Goal: Share content: Share content

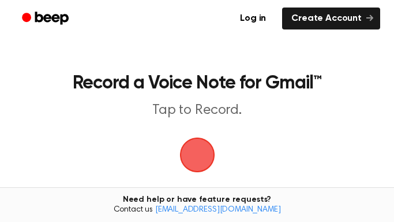
click at [201, 155] on span "button" at bounding box center [196, 154] width 35 height 35
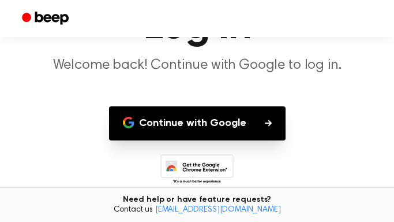
scroll to position [69, 0]
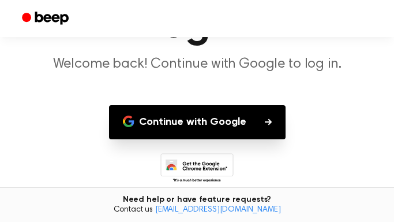
click at [242, 123] on button "Continue with Google" at bounding box center [197, 122] width 177 height 34
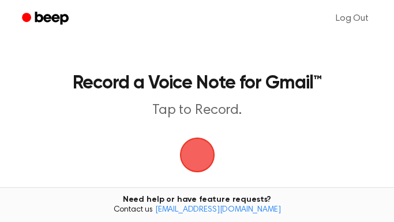
click at [197, 164] on span "button" at bounding box center [196, 154] width 35 height 35
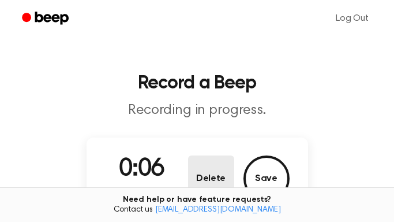
click at [205, 175] on button "Delete" at bounding box center [211, 178] width 46 height 46
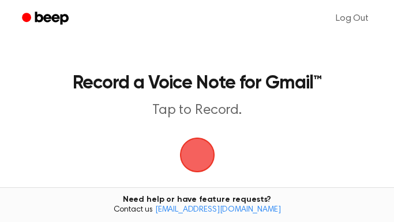
click at [191, 147] on span "button" at bounding box center [196, 154] width 35 height 35
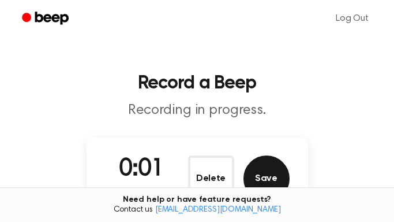
click at [248, 178] on button "Save" at bounding box center [267, 178] width 46 height 46
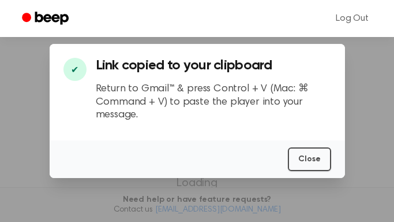
scroll to position [8, 0]
click at [313, 160] on button "Close" at bounding box center [309, 159] width 43 height 24
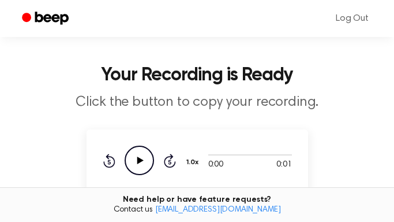
click at [134, 164] on icon "Play Audio" at bounding box center [139, 159] width 29 height 29
click at [133, 163] on icon "Play Audio" at bounding box center [139, 159] width 29 height 29
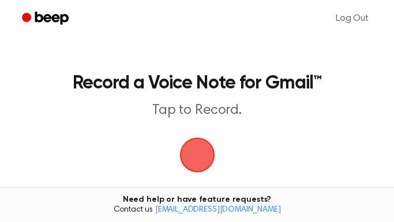
click at [199, 151] on span "button" at bounding box center [197, 154] width 59 height 59
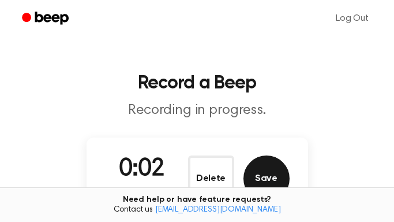
click at [267, 177] on button "Save" at bounding box center [267, 178] width 46 height 46
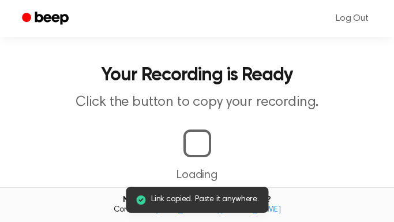
scroll to position [0, 6]
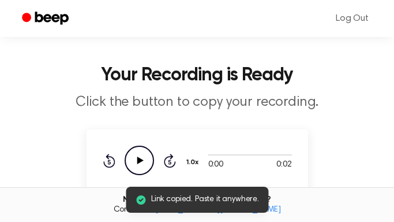
click at [200, 202] on span "Link copied. Paste it anywhere." at bounding box center [205, 199] width 108 height 12
click at [143, 201] on icon at bounding box center [140, 199] width 9 height 9
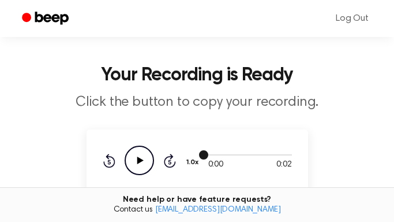
click at [248, 157] on div at bounding box center [250, 153] width 84 height 9
click at [138, 161] on icon at bounding box center [140, 160] width 6 height 8
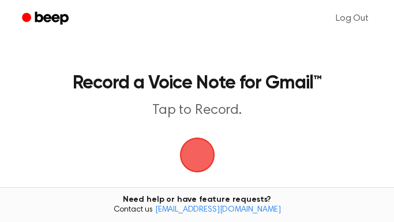
click at [196, 153] on span "button" at bounding box center [197, 154] width 47 height 47
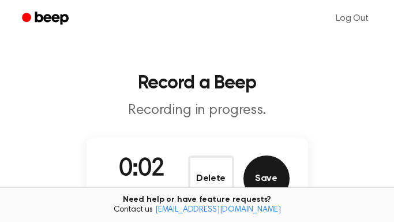
click at [264, 167] on button "Save" at bounding box center [267, 178] width 46 height 46
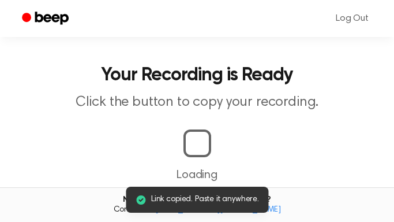
scroll to position [0, 5]
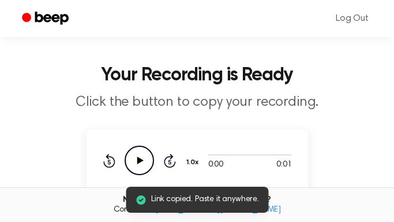
click at [136, 160] on icon "Play Audio" at bounding box center [139, 159] width 29 height 29
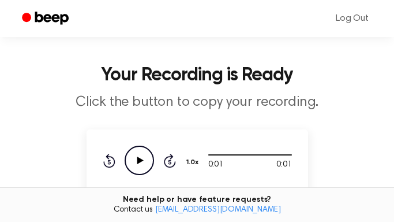
click at [136, 160] on icon "Play Audio" at bounding box center [139, 159] width 29 height 29
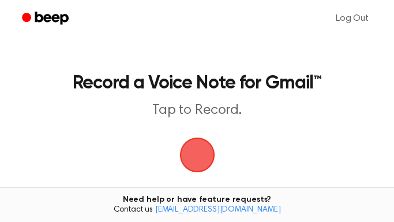
click at [205, 161] on span "button" at bounding box center [197, 155] width 32 height 32
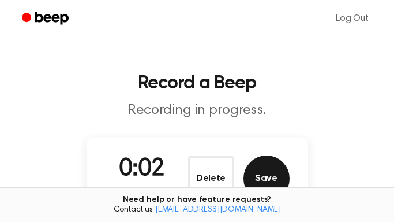
click at [261, 166] on button "Save" at bounding box center [267, 178] width 46 height 46
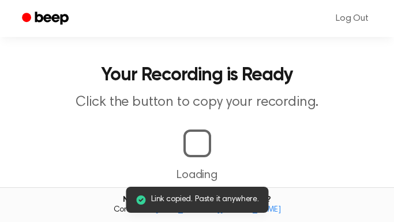
scroll to position [0, 7]
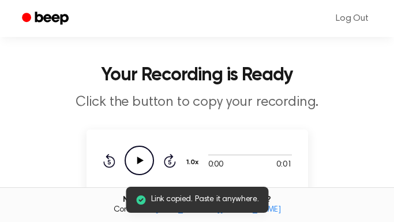
click at [183, 196] on span "Link copied. Paste it anywhere." at bounding box center [205, 199] width 108 height 12
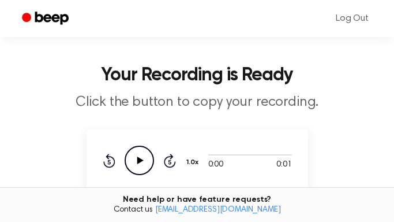
click at [374, 98] on p "Click the button to copy your recording." at bounding box center [197, 101] width 366 height 17
click at [137, 158] on icon at bounding box center [140, 160] width 6 height 8
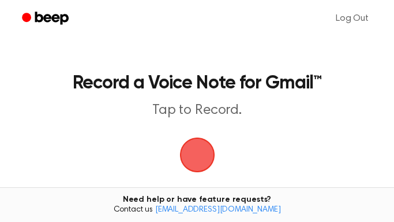
click at [195, 152] on span "button" at bounding box center [197, 155] width 32 height 32
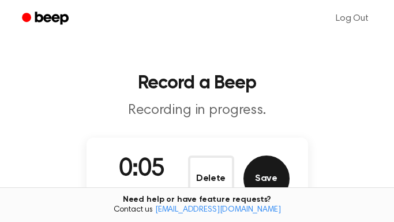
click at [265, 178] on button "Save" at bounding box center [267, 178] width 46 height 46
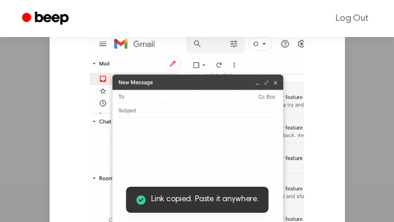
scroll to position [0, 5]
click at [177, 113] on img at bounding box center [197, 136] width 214 height 208
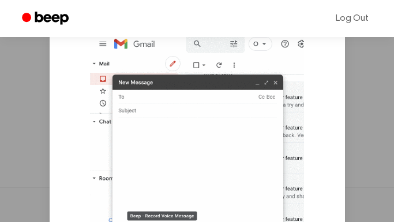
click at [186, 205] on img at bounding box center [197, 136] width 214 height 208
click at [279, 207] on img at bounding box center [197, 136] width 214 height 208
click at [273, 208] on img at bounding box center [197, 136] width 214 height 208
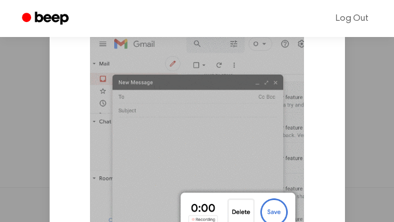
click at [125, 144] on img at bounding box center [197, 136] width 214 height 208
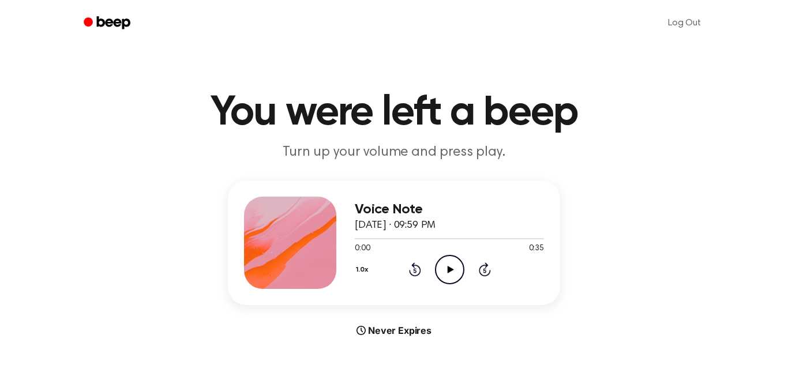
click at [455, 271] on icon "Play Audio" at bounding box center [449, 269] width 29 height 29
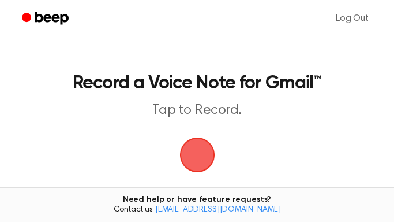
click at [187, 152] on span "button" at bounding box center [196, 154] width 35 height 35
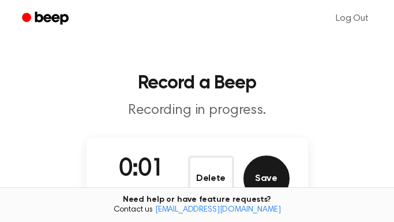
click at [271, 170] on button "Save" at bounding box center [267, 178] width 46 height 46
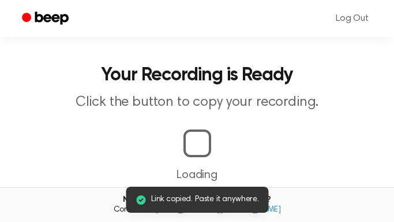
scroll to position [0, 6]
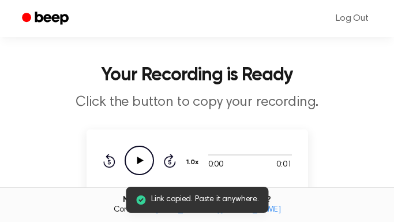
click at [227, 196] on span "Link copied. Paste it anywhere." at bounding box center [205, 199] width 108 height 12
click at [147, 200] on icon at bounding box center [141, 200] width 12 height 12
click at [142, 201] on icon at bounding box center [140, 199] width 9 height 9
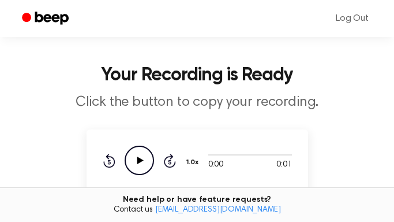
click at [136, 164] on icon "Play Audio" at bounding box center [139, 159] width 29 height 29
click at [144, 160] on icon "Play Audio" at bounding box center [139, 159] width 29 height 29
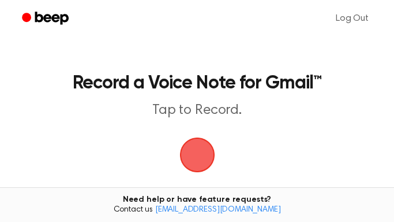
click at [201, 151] on span "button" at bounding box center [197, 155] width 32 height 32
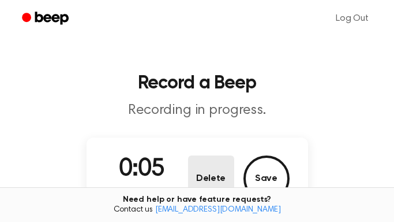
click at [207, 180] on button "Delete" at bounding box center [211, 178] width 46 height 46
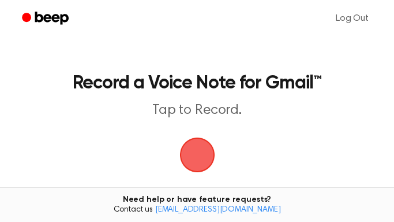
click at [206, 156] on span "button" at bounding box center [196, 154] width 35 height 35
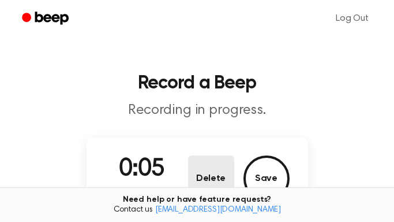
click at [218, 179] on button "Delete" at bounding box center [211, 178] width 46 height 46
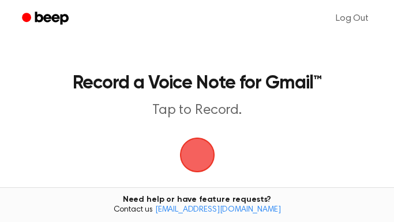
click at [196, 164] on span "button" at bounding box center [197, 155] width 32 height 32
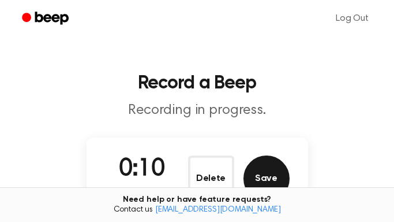
click at [267, 182] on button "Save" at bounding box center [267, 178] width 46 height 46
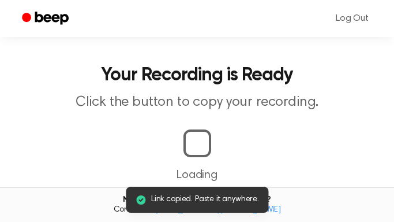
scroll to position [0, 6]
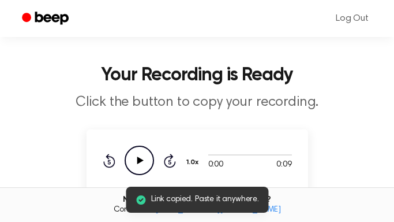
click at [148, 199] on div "Link copied. Paste it anywhere." at bounding box center [197, 199] width 143 height 26
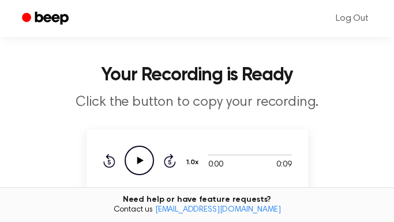
click at [137, 164] on icon "Play Audio" at bounding box center [139, 159] width 29 height 29
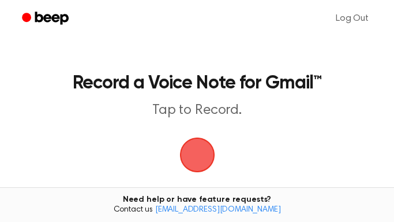
click at [201, 163] on span "button" at bounding box center [197, 155] width 32 height 32
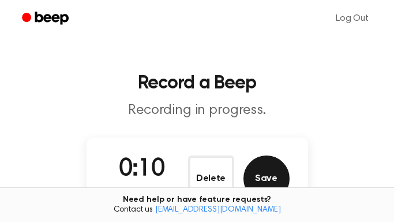
click at [257, 177] on button "Save" at bounding box center [267, 178] width 46 height 46
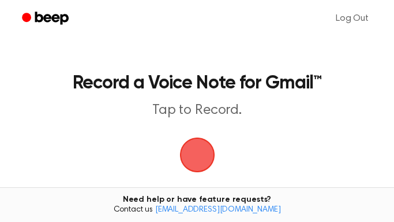
click at [198, 148] on span "button" at bounding box center [197, 155] width 54 height 54
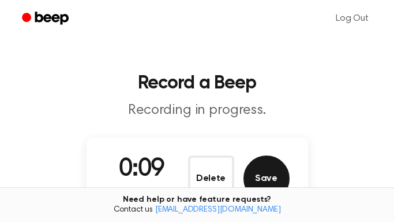
click at [254, 175] on button "Save" at bounding box center [267, 178] width 46 height 46
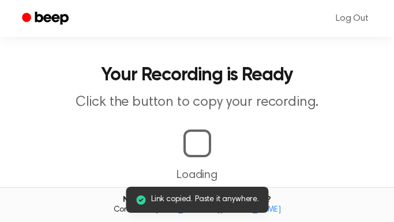
scroll to position [0, 2]
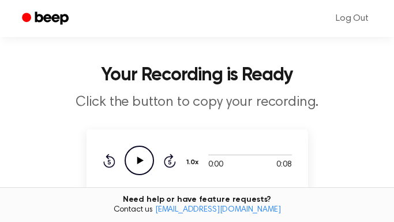
click at [137, 157] on icon at bounding box center [140, 160] width 6 height 8
click at [242, 175] on div "0:08 0:08 Your browser does not support the [object Object] element. 1.0x Rewin…" at bounding box center [198, 160] width 222 height 62
click at [351, 170] on main "Your Recording is Ready Click the button to copy your recording. 0:08 0:08 Your…" at bounding box center [197, 222] width 394 height 461
click at [239, 99] on p "Click the button to copy your recording." at bounding box center [197, 101] width 366 height 17
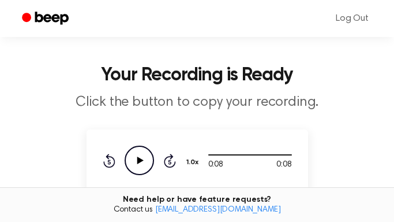
click at [259, 171] on div "0:08 0:08 Your browser does not support the [object Object] element. 1.0x Rewin…" at bounding box center [197, 159] width 189 height 29
click at [251, 149] on div at bounding box center [250, 153] width 84 height 9
click at [284, 155] on div at bounding box center [250, 153] width 84 height 9
click at [247, 139] on div "0:00 0:08 Your browser does not support the [object Object] element. 1.0x Rewin…" at bounding box center [198, 160] width 222 height 62
click at [345, 16] on link "Log Out" at bounding box center [352, 19] width 56 height 28
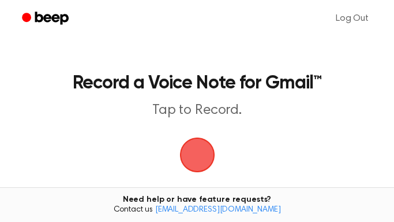
click at [203, 151] on span "button" at bounding box center [197, 155] width 32 height 32
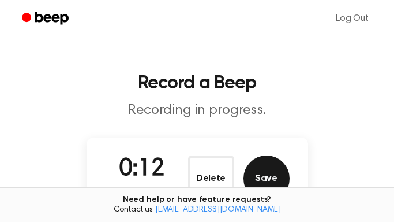
click at [274, 179] on button "Save" at bounding box center [267, 178] width 46 height 46
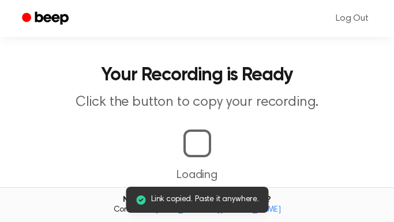
scroll to position [0, 3]
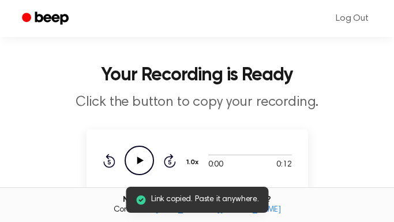
click at [133, 160] on icon "Play Audio" at bounding box center [139, 159] width 29 height 29
